Goal: Task Accomplishment & Management: Manage account settings

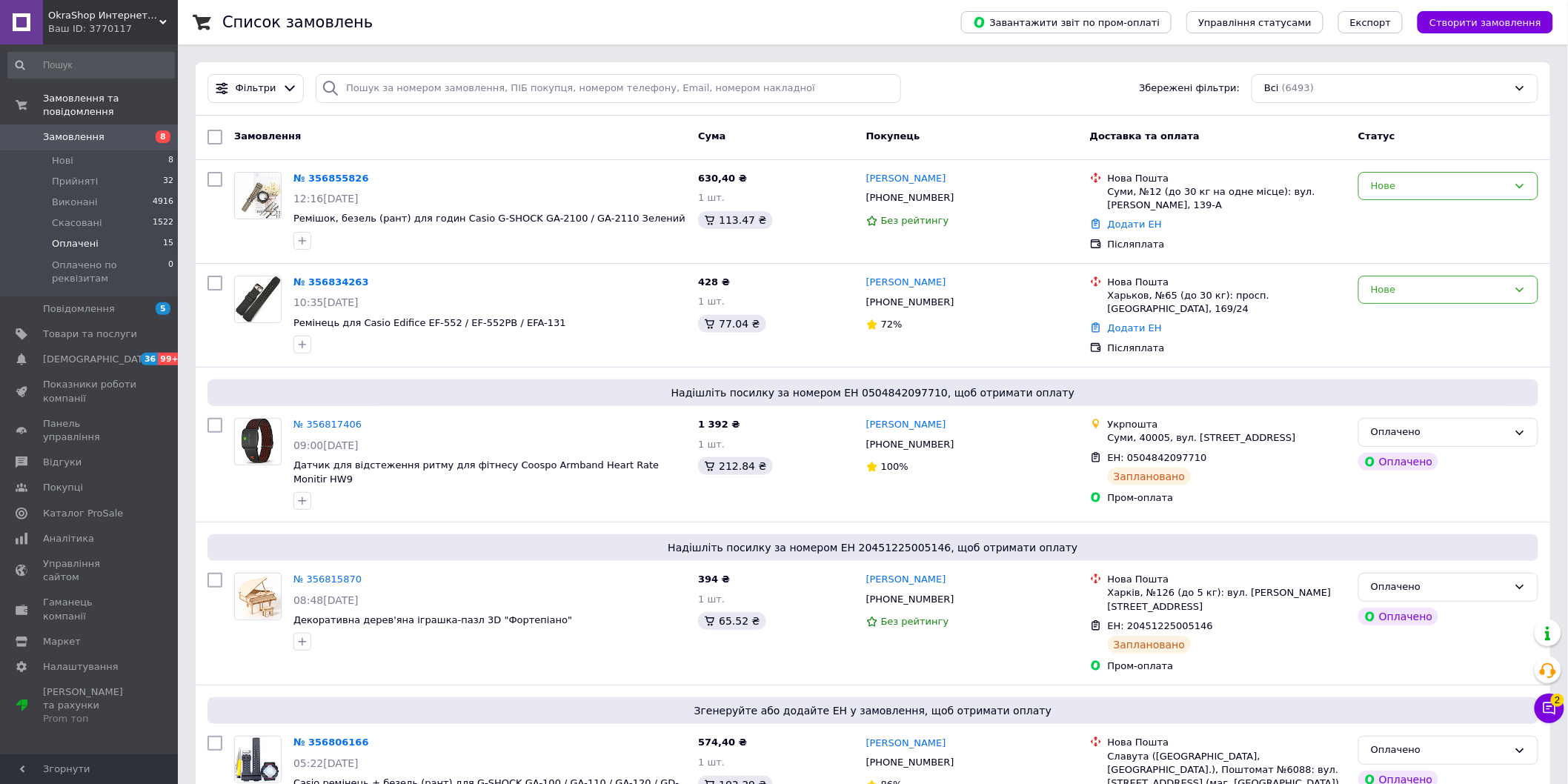
click at [84, 238] on span "Оплачені" at bounding box center [75, 244] width 47 height 13
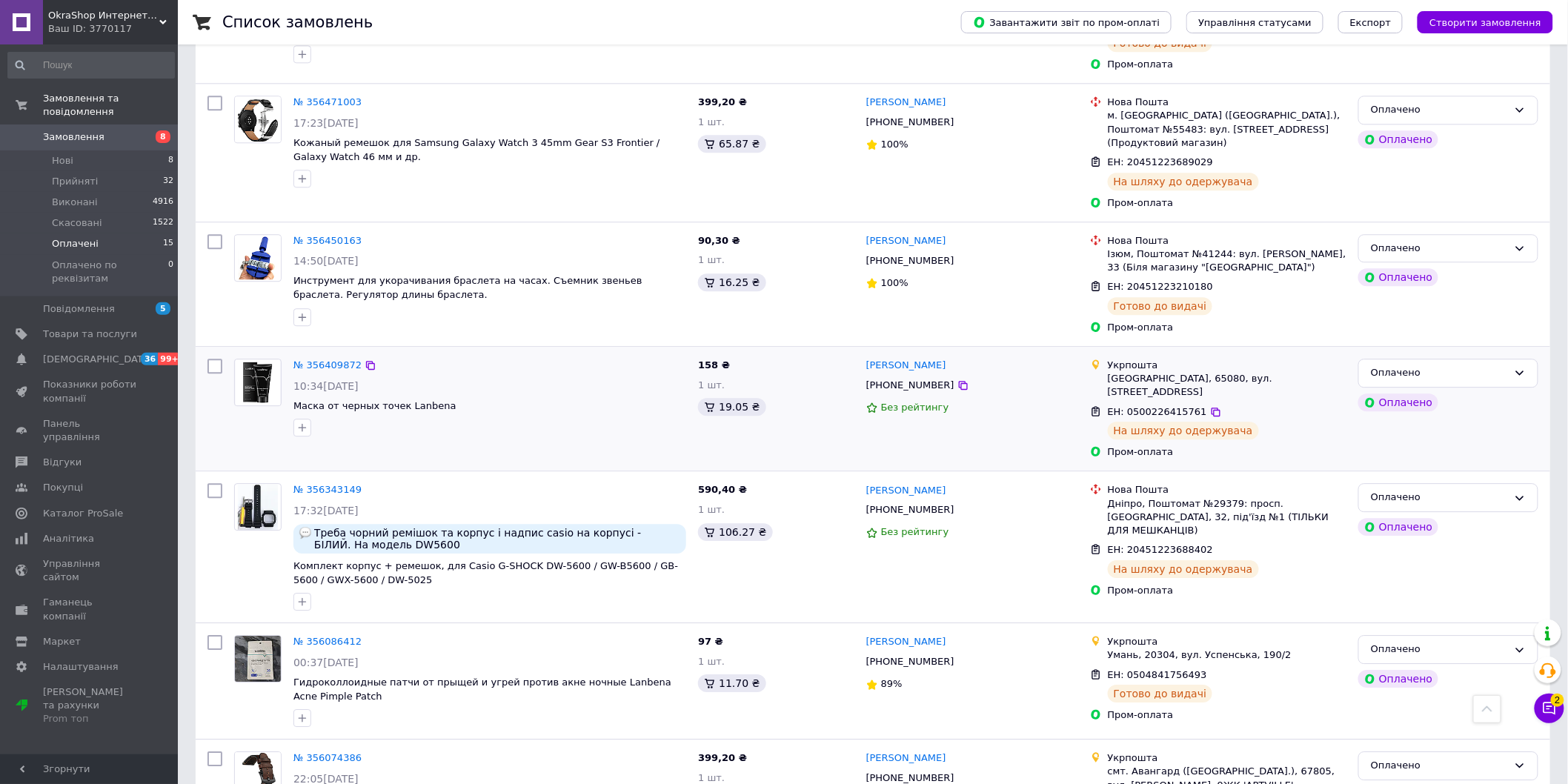
scroll to position [1546, 0]
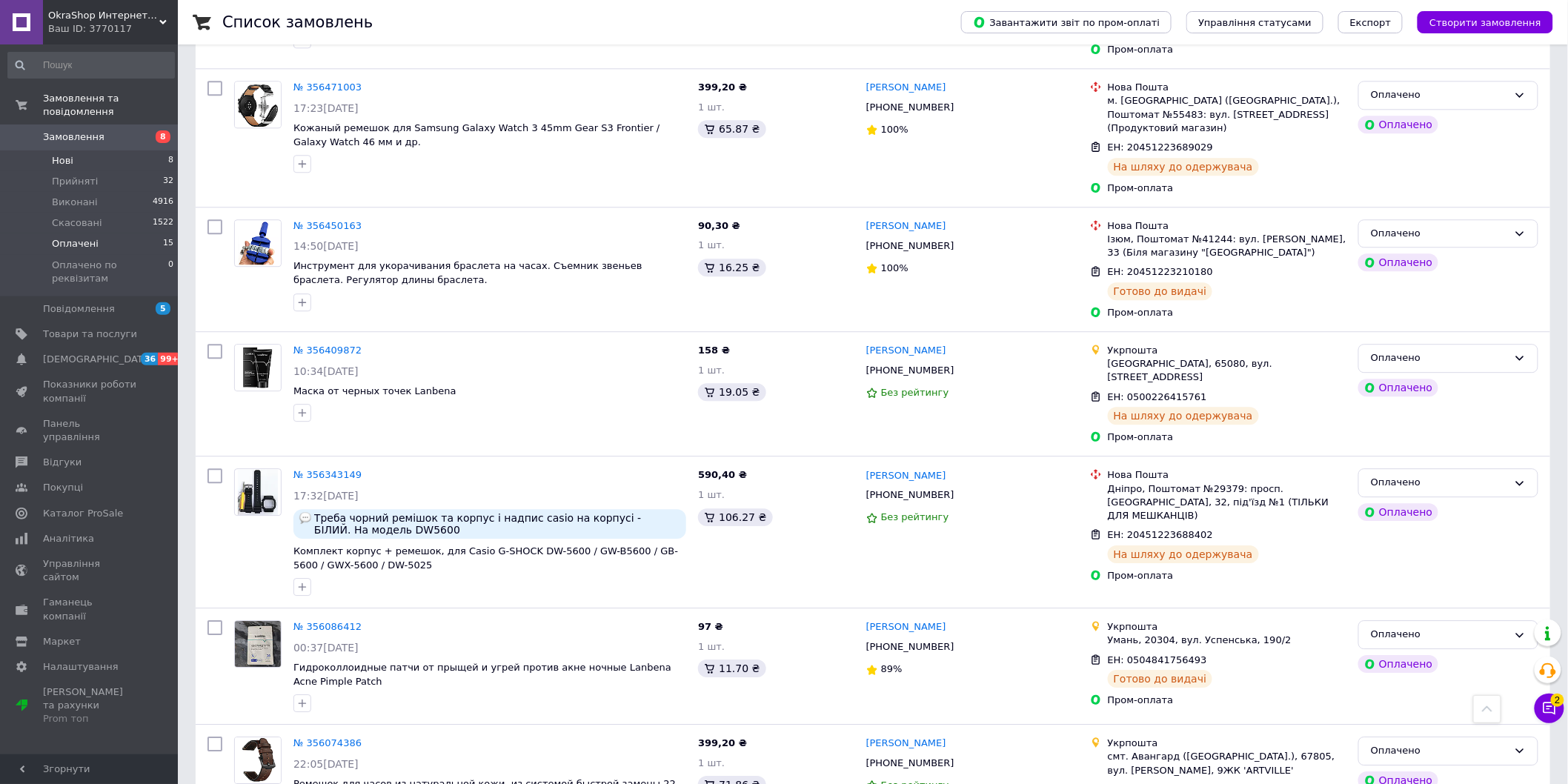
click at [66, 154] on span "Нові" at bounding box center [62, 161] width 21 height 13
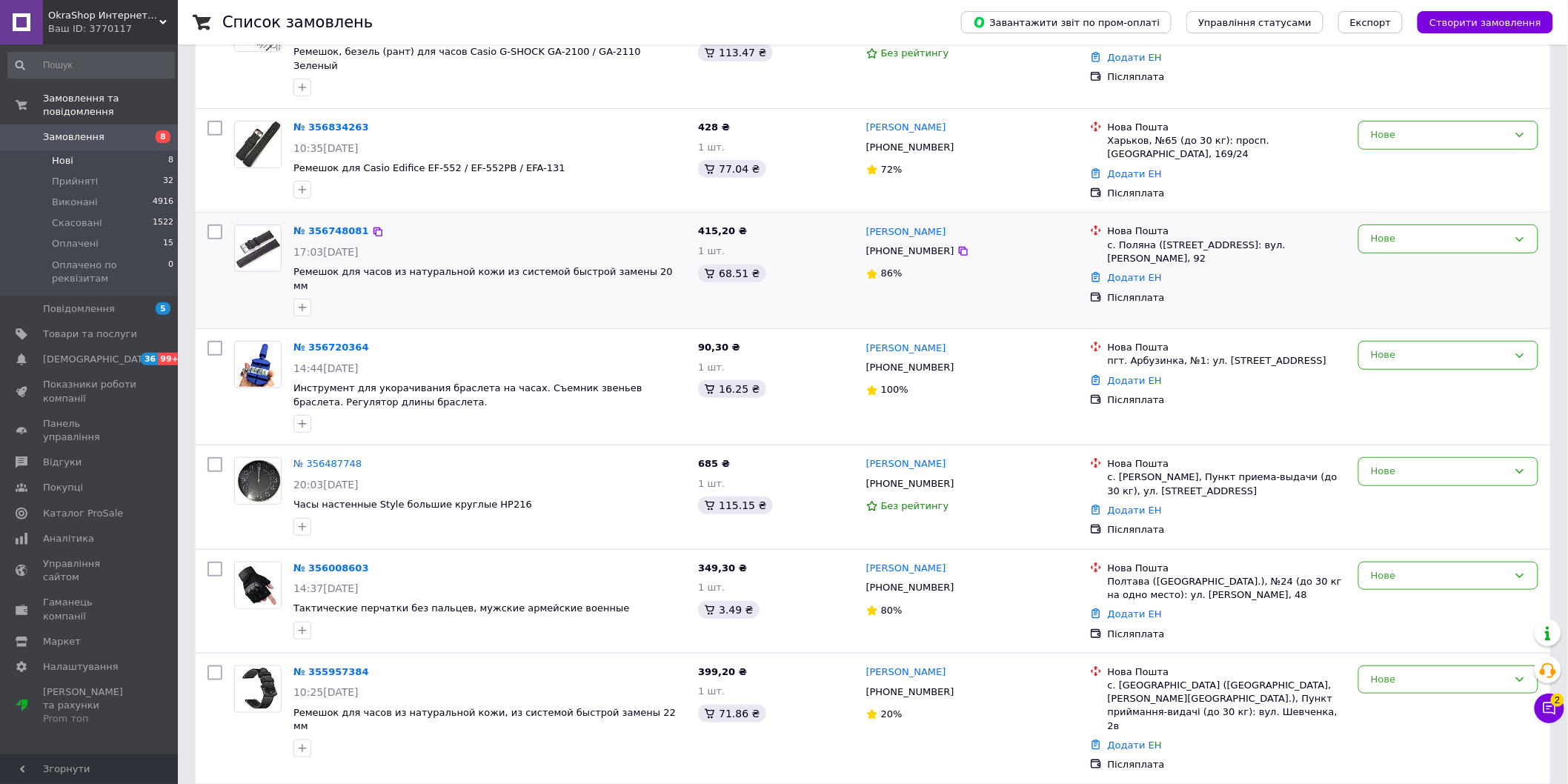
scroll to position [63, 0]
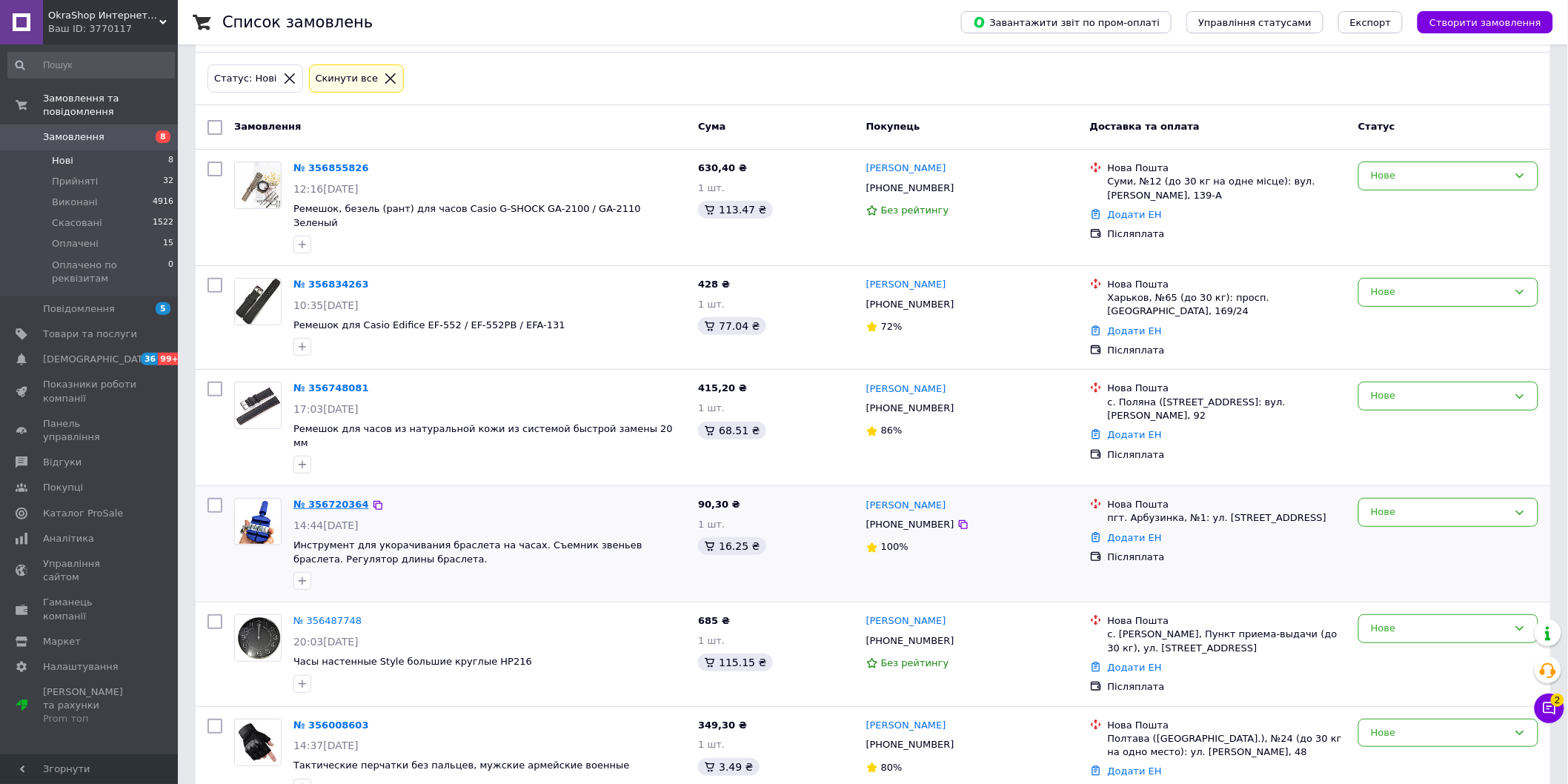
click at [326, 499] on link "№ 356720364" at bounding box center [331, 505] width 76 height 12
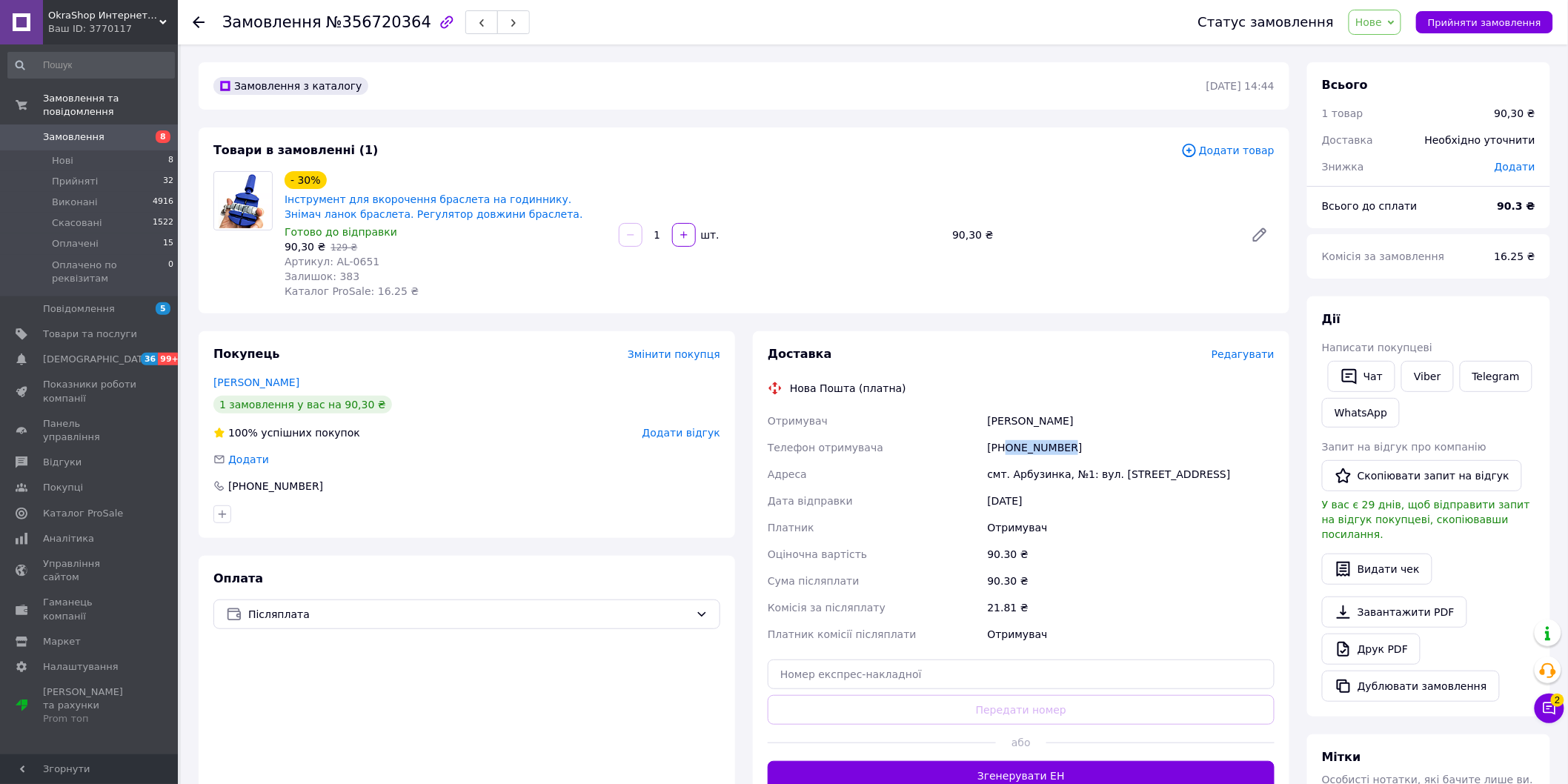
copy div "0979208163"
drag, startPoint x: 1005, startPoint y: 450, endPoint x: 1093, endPoint y: 451, distance: 88.0
click at [1093, 451] on div "[PHONE_NUMBER]" at bounding box center [1131, 448] width 292 height 27
copy div "Отримувач [PERSON_NAME]"
drag, startPoint x: 983, startPoint y: 417, endPoint x: 1035, endPoint y: 420, distance: 52.1
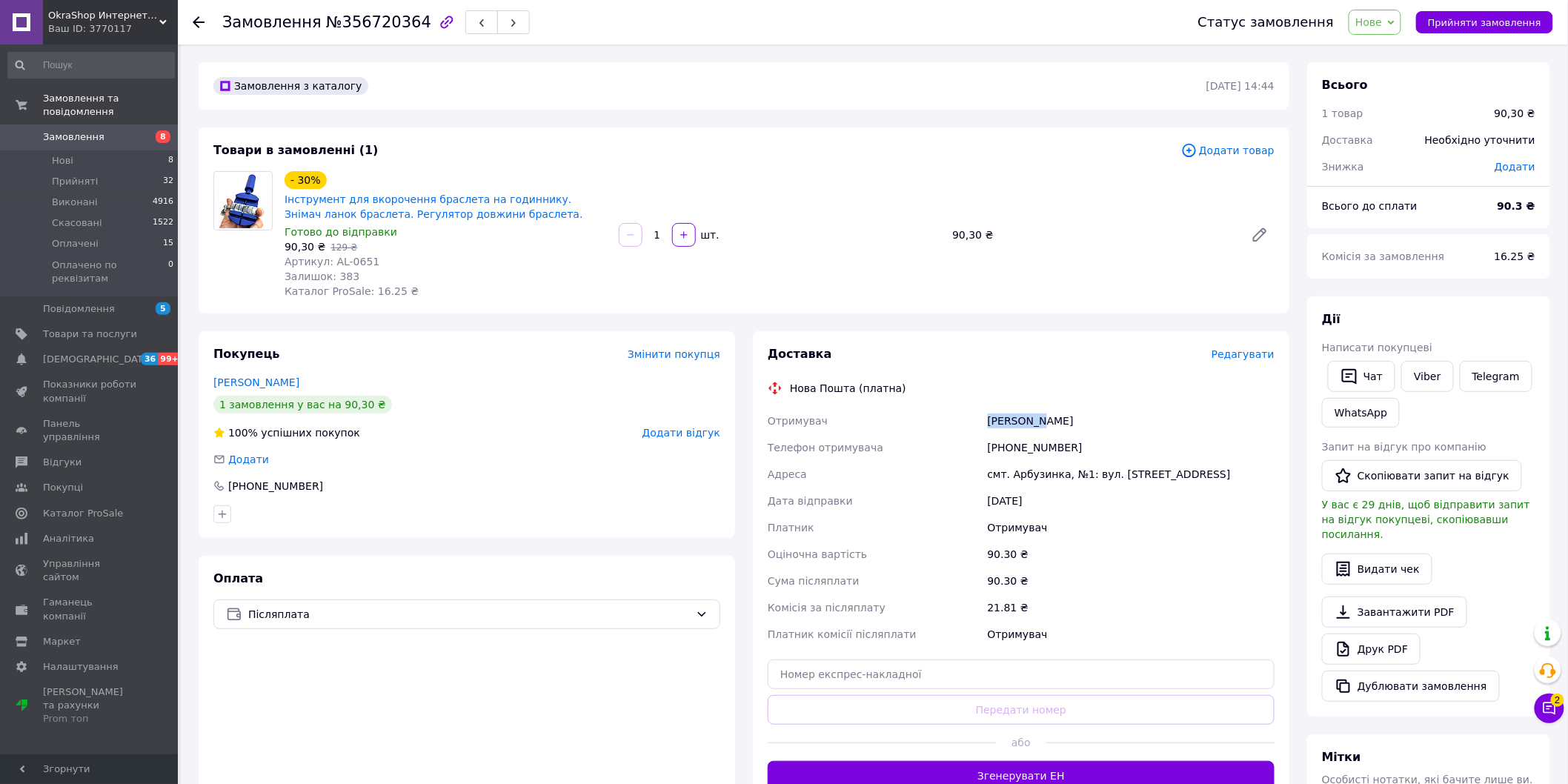
click at [1035, 420] on div "Отримувач [PERSON_NAME] Телефон отримувача [PHONE_NUMBER] [GEOGRAPHIC_DATA] смт…" at bounding box center [1020, 528] width 512 height 240
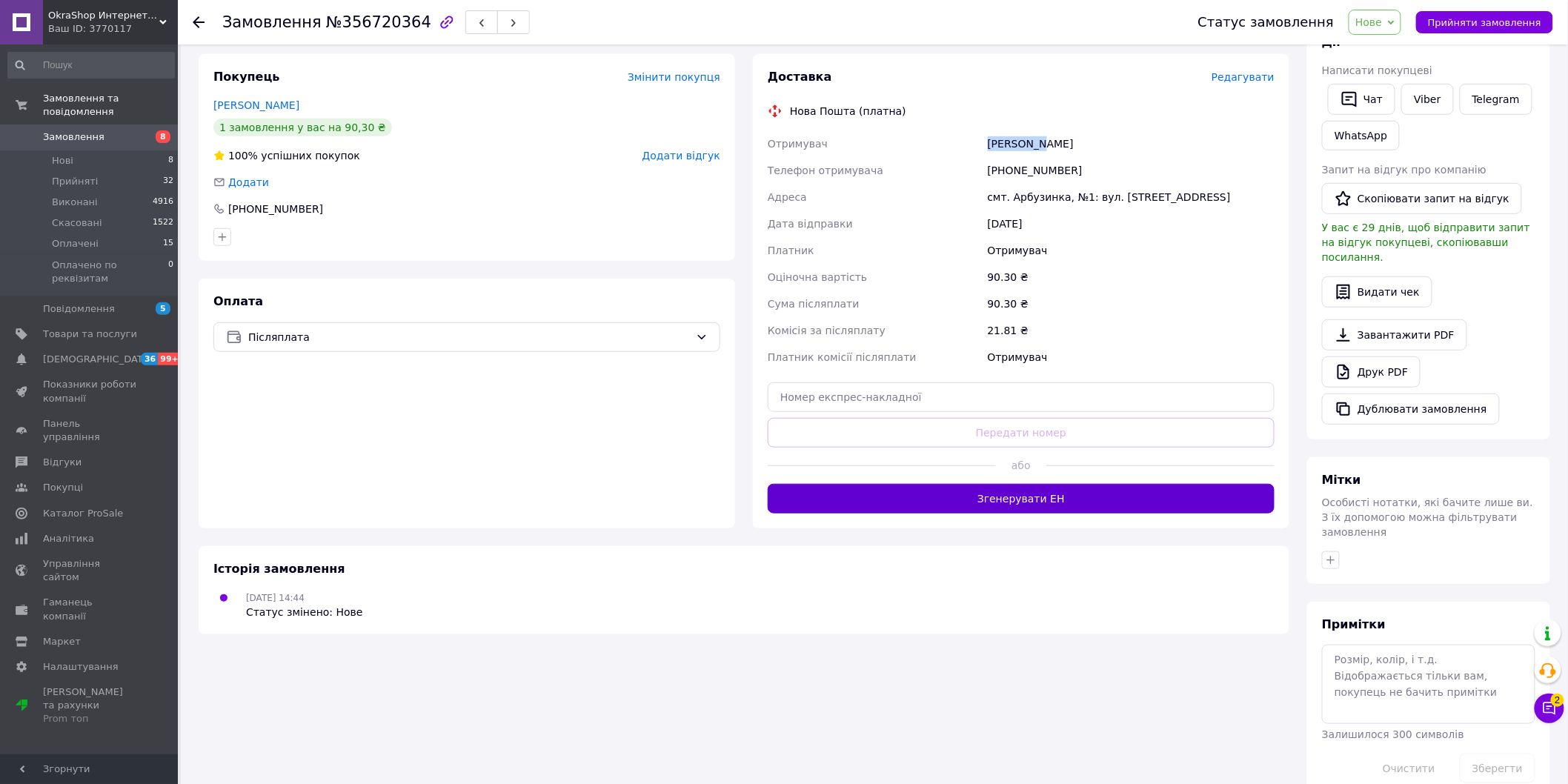
scroll to position [279, 0]
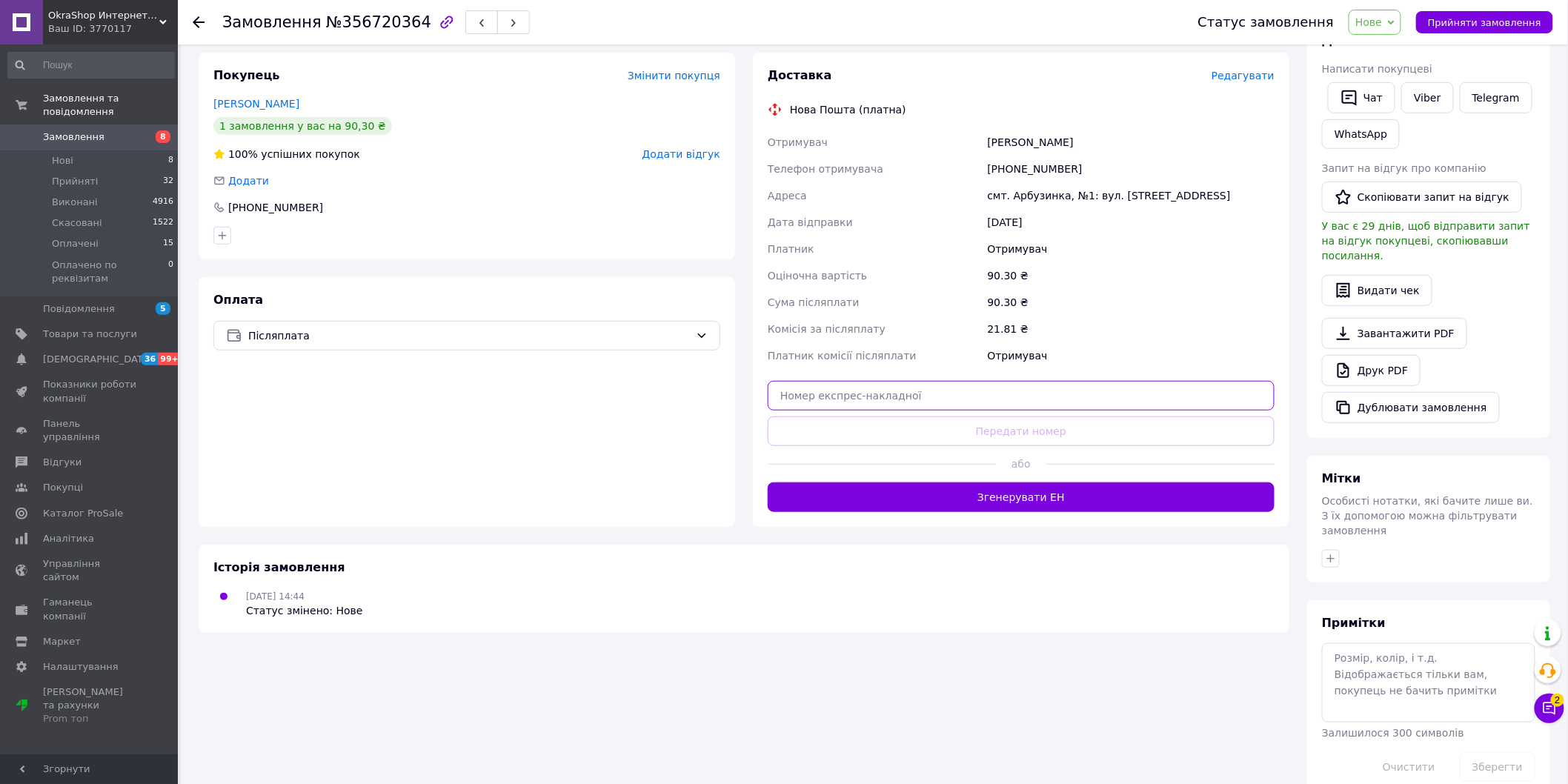
click at [1053, 390] on input "text" at bounding box center [1020, 395] width 507 height 30
paste input "20451225195510"
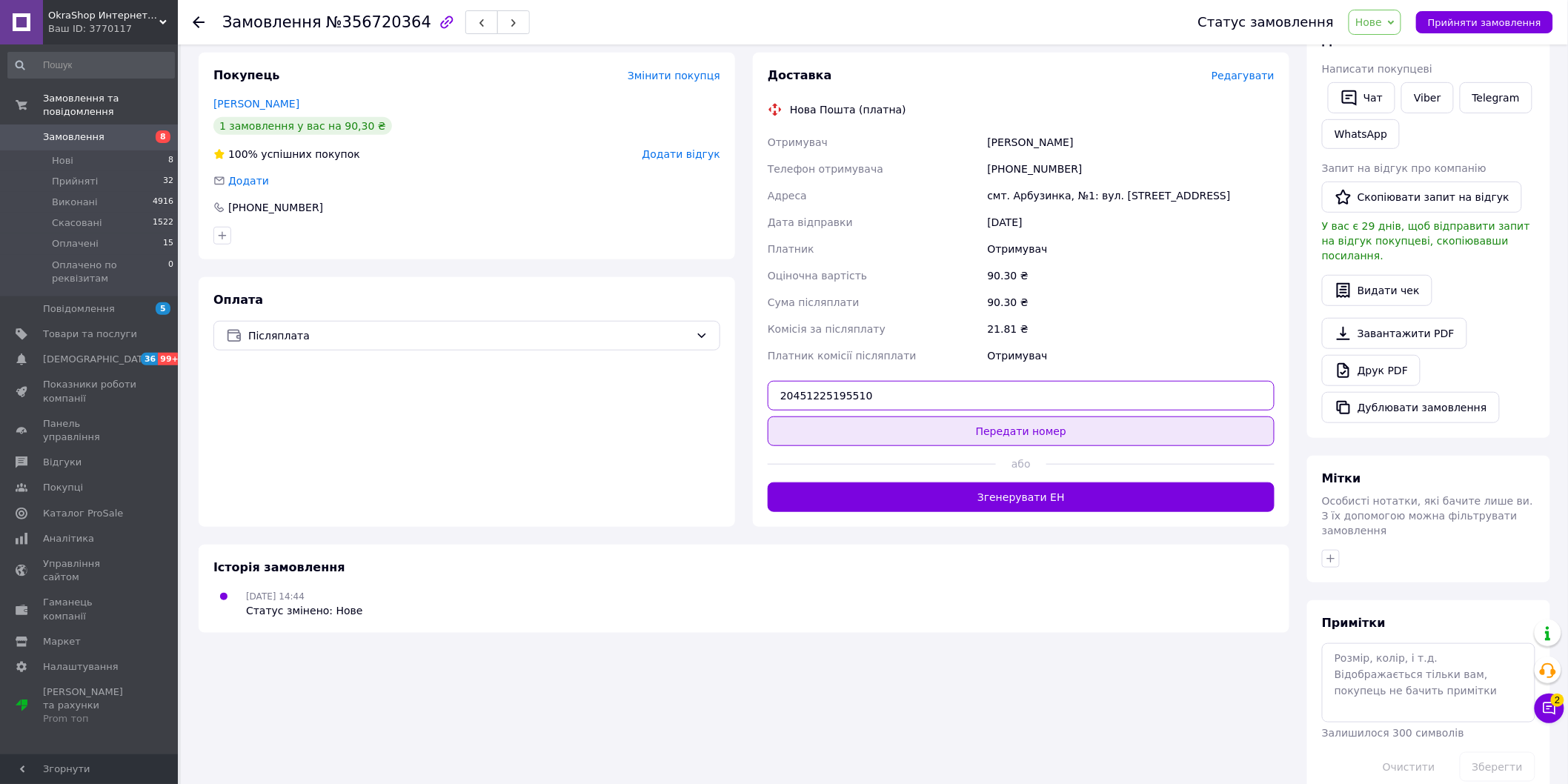
type input "20451225195510"
click at [1049, 435] on button "Передати номер" at bounding box center [1020, 431] width 507 height 30
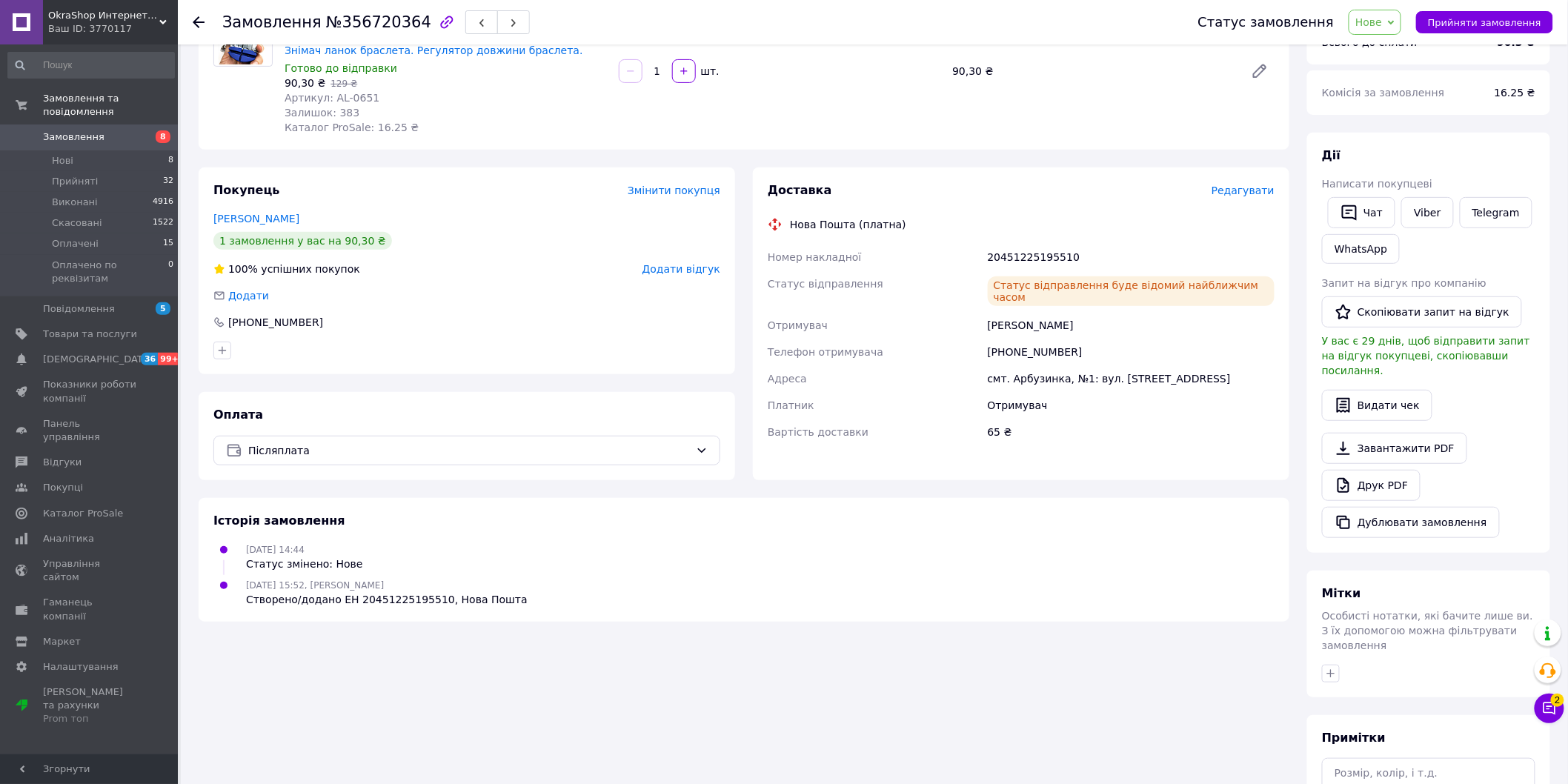
scroll to position [0, 0]
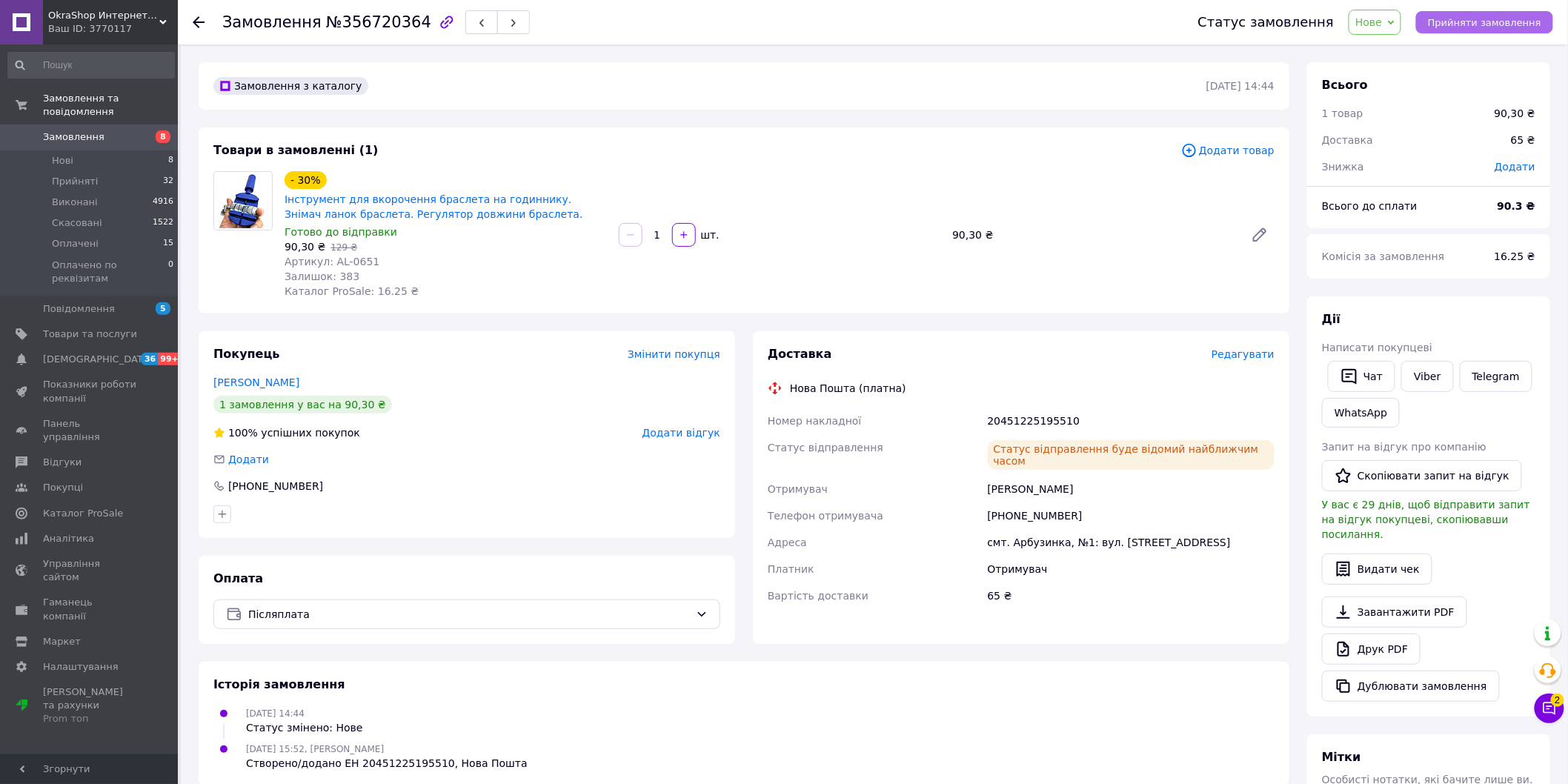
click at [1480, 17] on span "Прийняти замовлення" at bounding box center [1484, 23] width 113 height 12
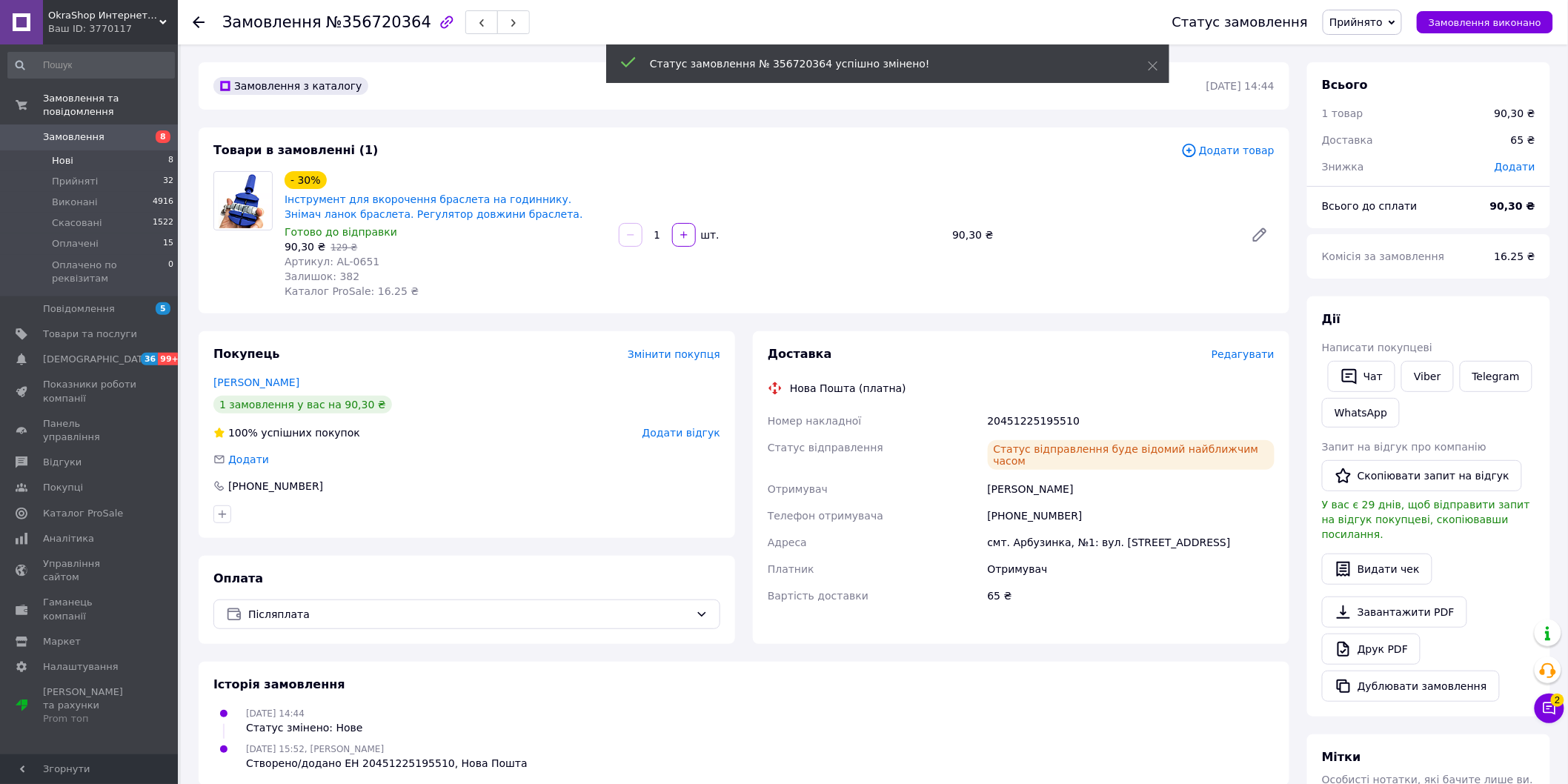
click at [63, 154] on span "Нові" at bounding box center [62, 161] width 21 height 13
